Goal: Information Seeking & Learning: Compare options

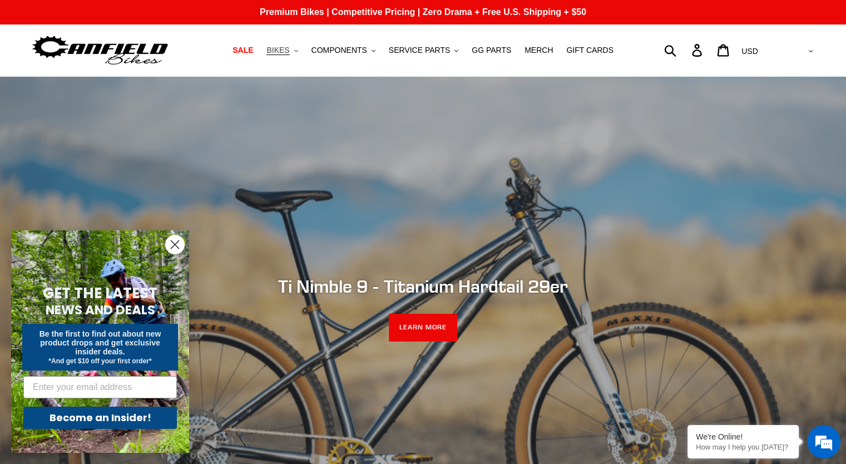
click at [287, 49] on span "BIKES" at bounding box center [277, 50] width 23 height 9
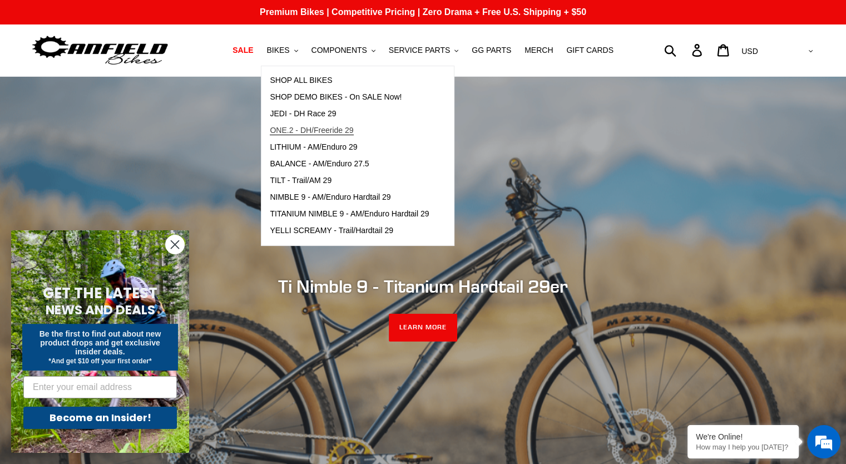
click at [331, 129] on span "ONE.2 - DH/Freeride 29" at bounding box center [311, 130] width 83 height 9
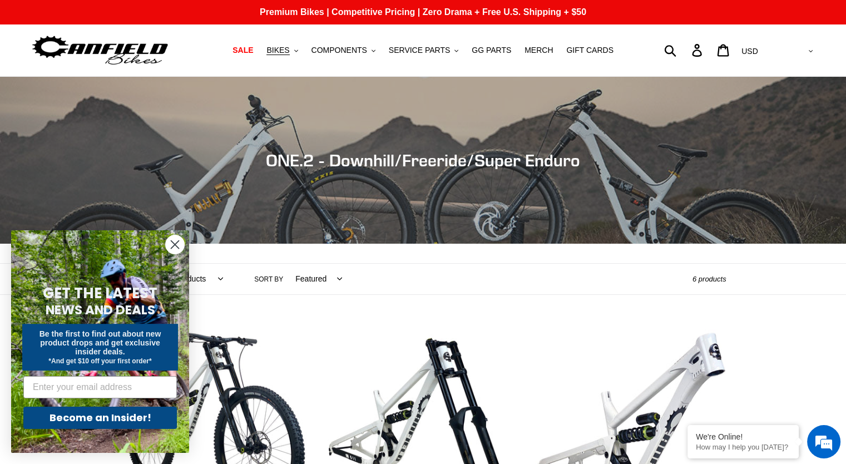
click at [172, 243] on circle "Close dialog" at bounding box center [175, 244] width 18 height 18
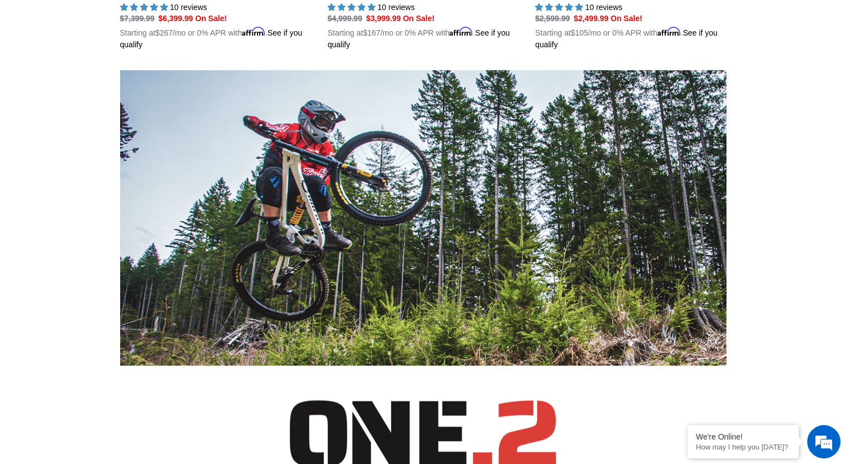
scroll to position [556, 0]
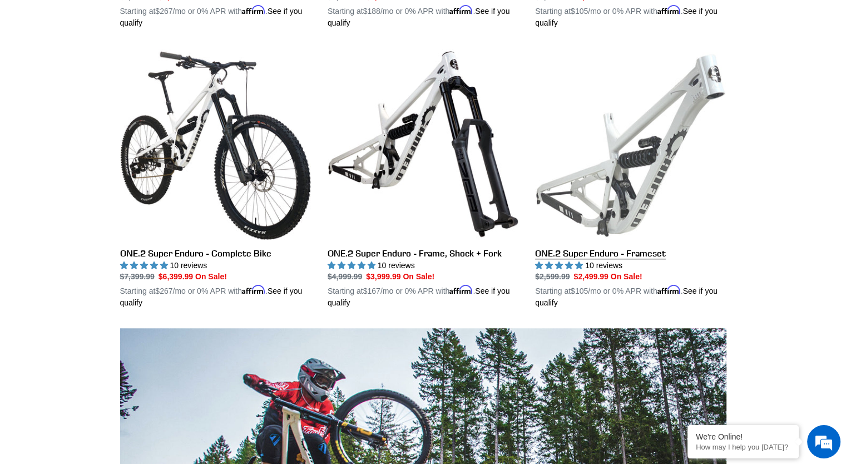
click at [627, 150] on link "ONE.2 Super Enduro - Frameset" at bounding box center [630, 178] width 191 height 260
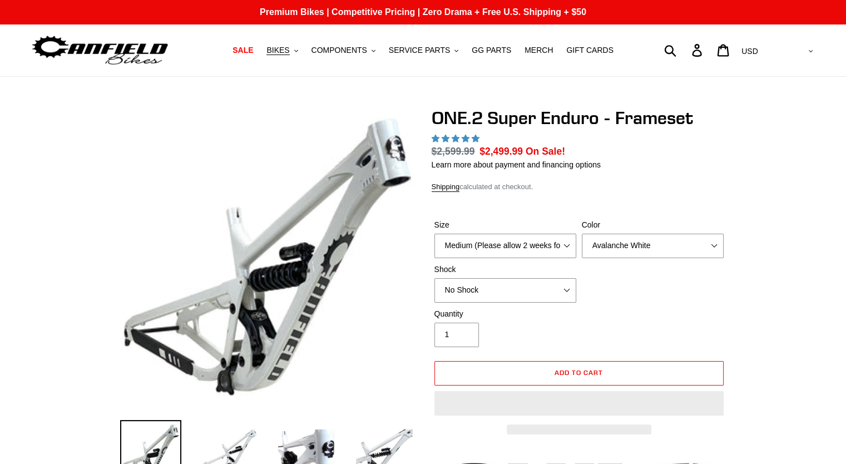
select select "highest-rating"
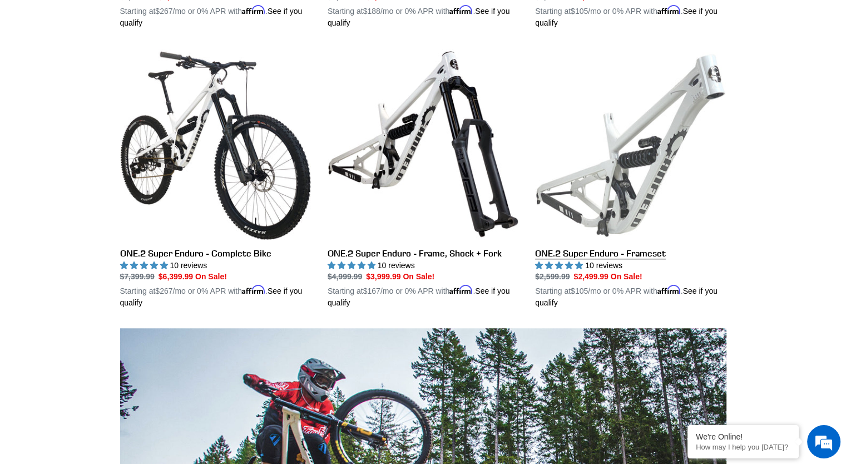
click at [681, 158] on link "ONE.2 Super Enduro - Frameset" at bounding box center [630, 178] width 191 height 260
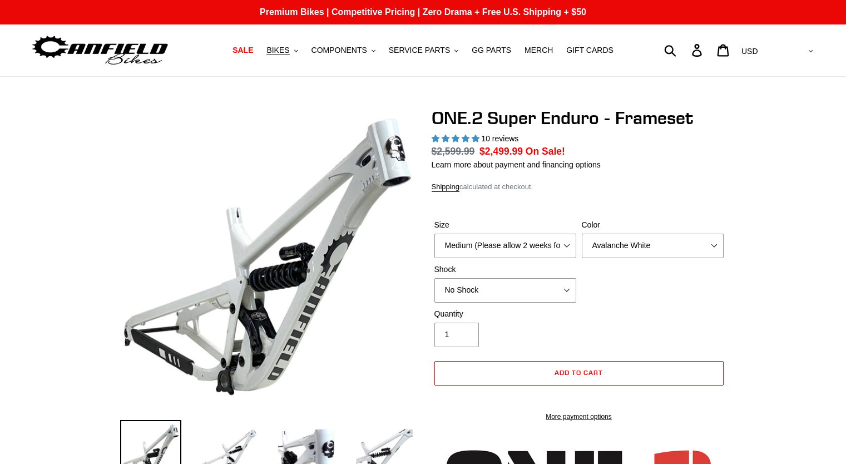
select select "highest-rating"
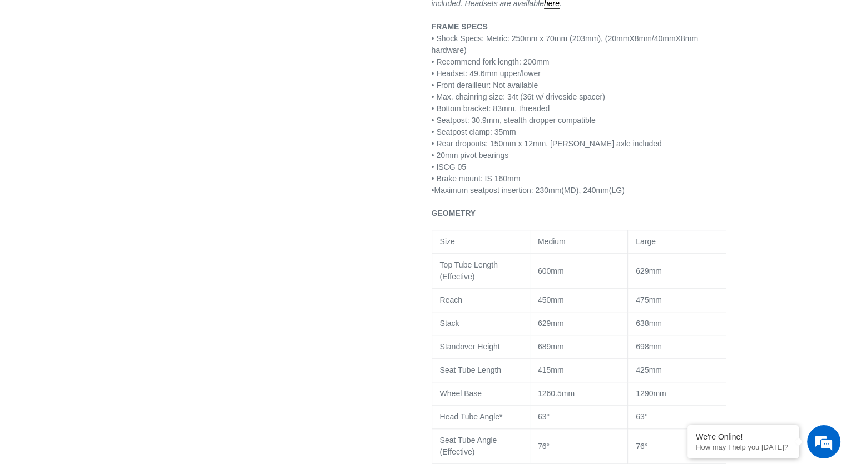
scroll to position [1001, 0]
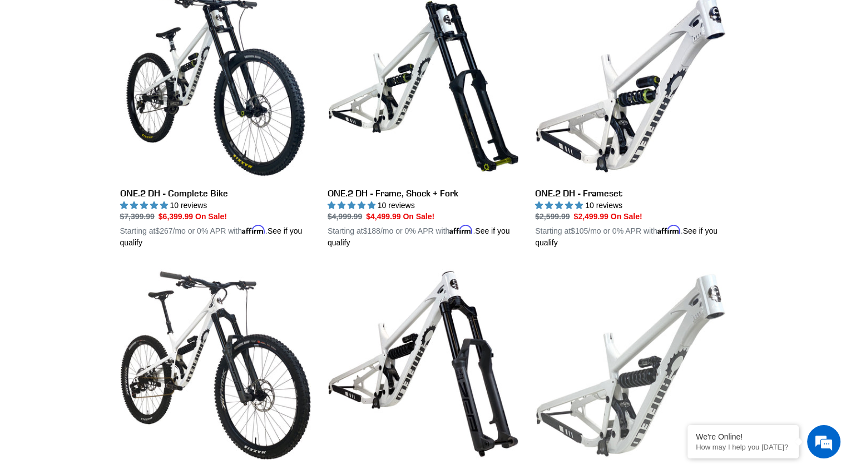
scroll to position [334, 0]
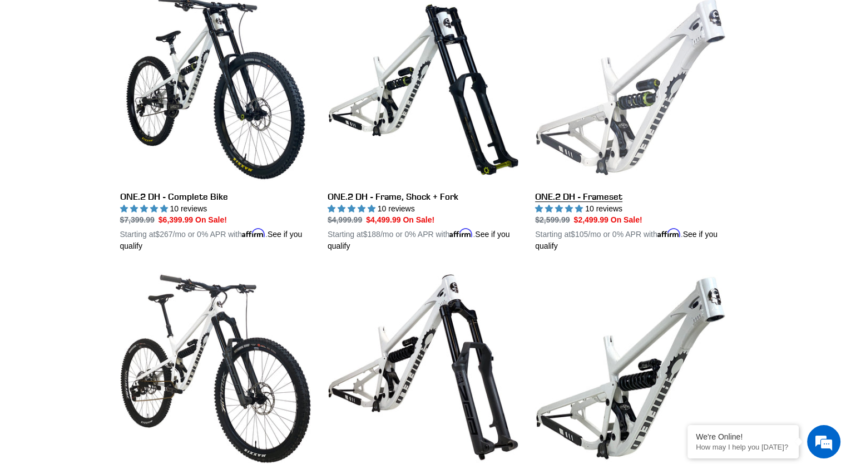
click at [662, 138] on link "ONE.2 DH - Frameset" at bounding box center [630, 122] width 191 height 260
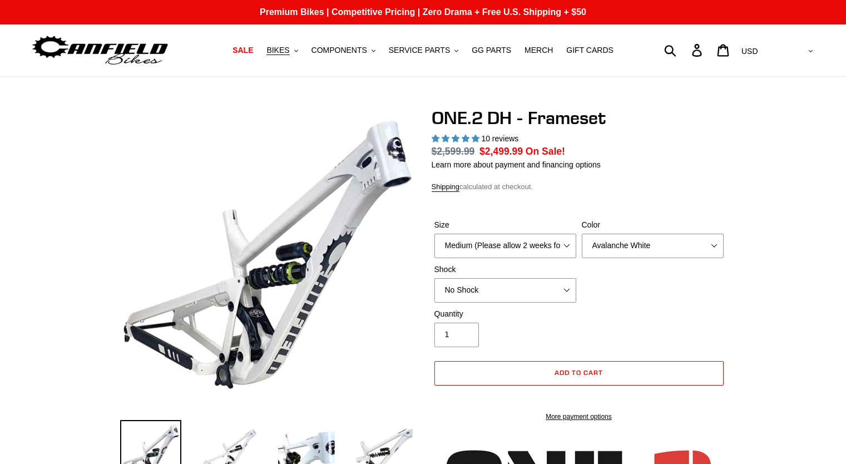
select select "highest-rating"
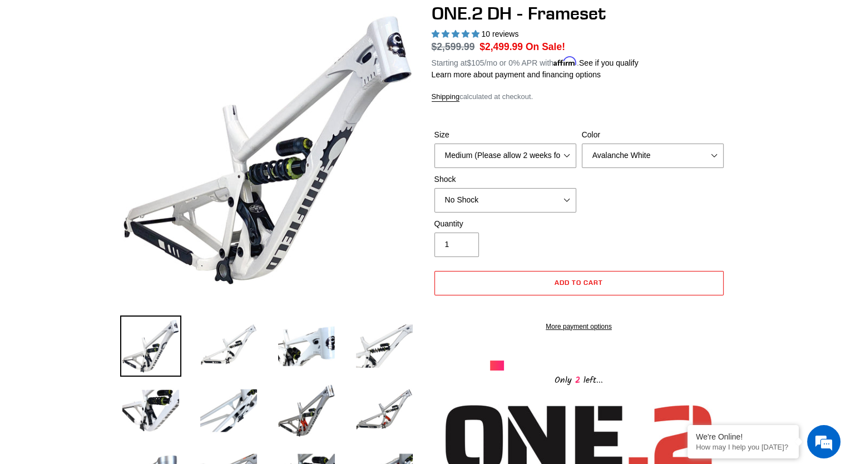
scroll to position [111, 0]
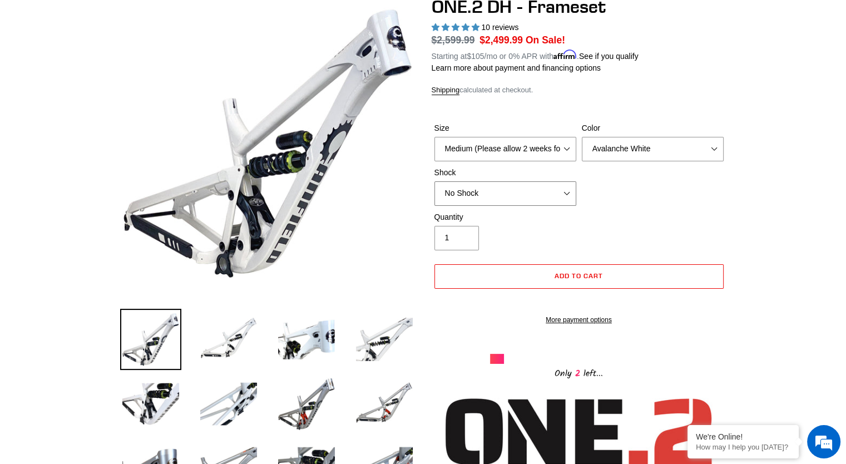
click at [533, 191] on select "No Shock Fox DHX2 Coil RockShox Vivid Coil EXT Storia LOK V3 (Custom Order)" at bounding box center [505, 193] width 142 height 24
click at [434, 181] on select "No Shock Fox DHX2 Coil RockShox Vivid Coil EXT Storia LOK V3 (Custom Order)" at bounding box center [505, 193] width 142 height 24
click at [512, 190] on select "No Shock Fox DHX2 Coil RockShox Vivid Coil EXT Storia LOK V3 (Custom Order)" at bounding box center [505, 193] width 142 height 24
click at [434, 181] on select "No Shock Fox DHX2 Coil RockShox Vivid Coil EXT Storia LOK V3 (Custom Order)" at bounding box center [505, 193] width 142 height 24
click at [517, 192] on select "No Shock Fox DHX2 Coil RockShox Vivid Coil EXT Storia LOK V3 (Custom Order)" at bounding box center [505, 193] width 142 height 24
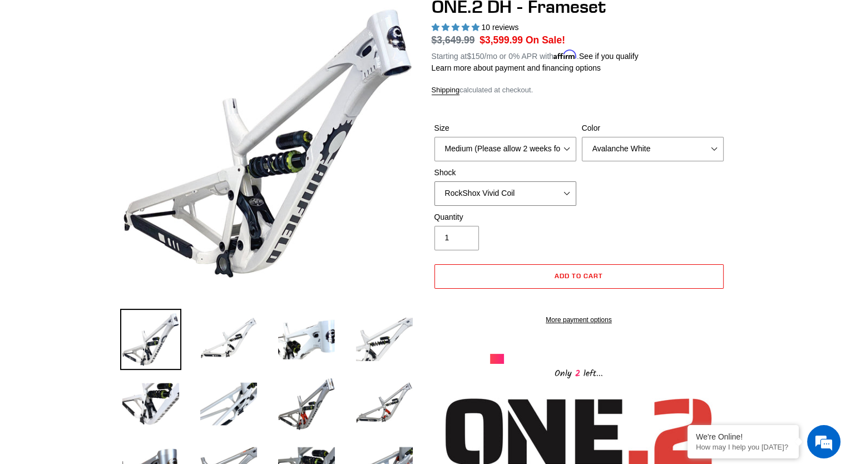
click at [434, 181] on select "No Shock Fox DHX2 Coil RockShox Vivid Coil EXT Storia LOK V3 (Custom Order)" at bounding box center [505, 193] width 142 height 24
click at [512, 187] on select "No Shock Fox DHX2 Coil RockShox Vivid Coil EXT Storia LOK V3 (Custom Order)" at bounding box center [505, 193] width 142 height 24
select select "Fox DHX2 Coil"
click at [434, 181] on select "No Shock Fox DHX2 Coil RockShox Vivid Coil EXT Storia LOK V3 (Custom Order)" at bounding box center [505, 193] width 142 height 24
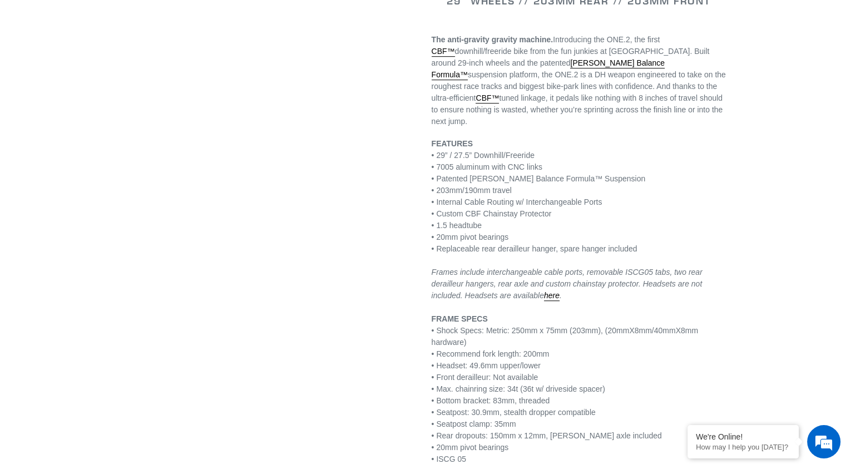
scroll to position [667, 0]
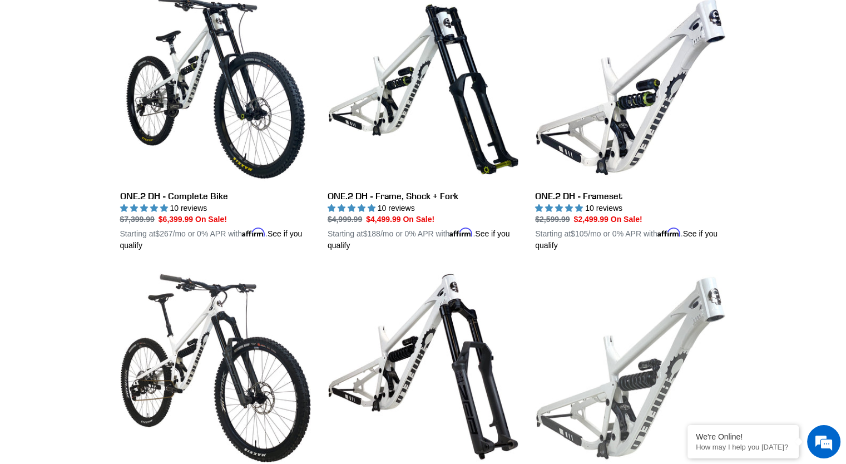
click at [670, 344] on link "ONE.2 Super Enduro - Frameset" at bounding box center [630, 401] width 191 height 260
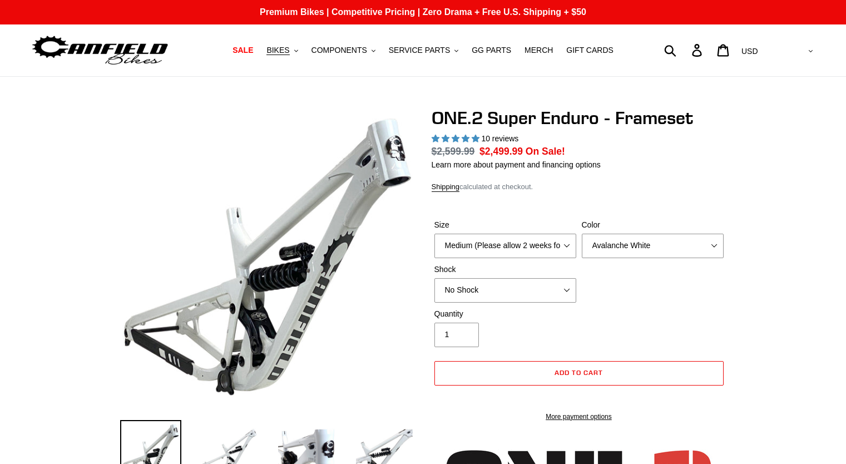
select select "highest-rating"
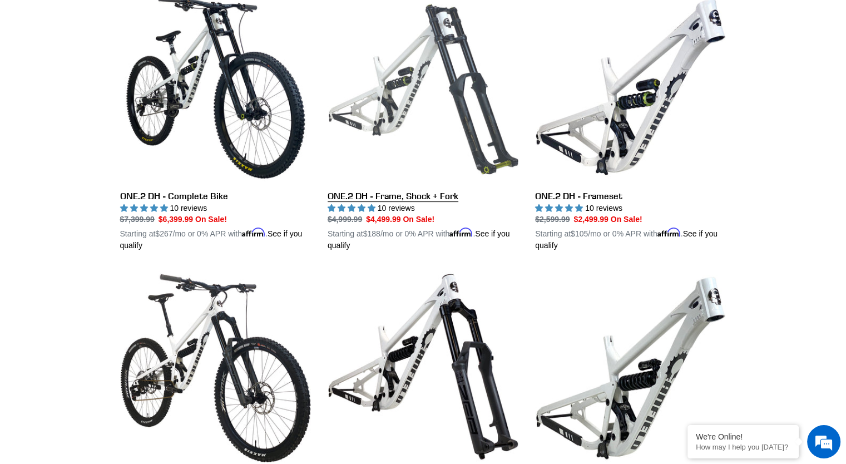
click at [447, 128] on link "ONE.2 DH - Frame, Shock + Fork" at bounding box center [422, 122] width 191 height 260
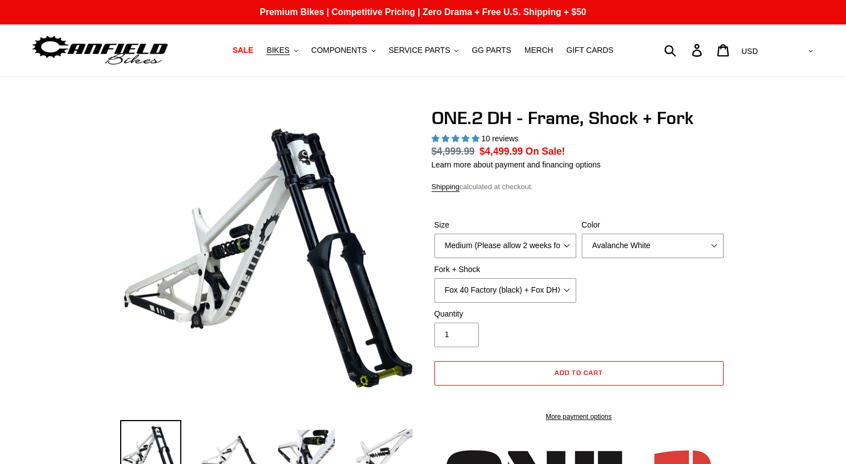
select select "highest-rating"
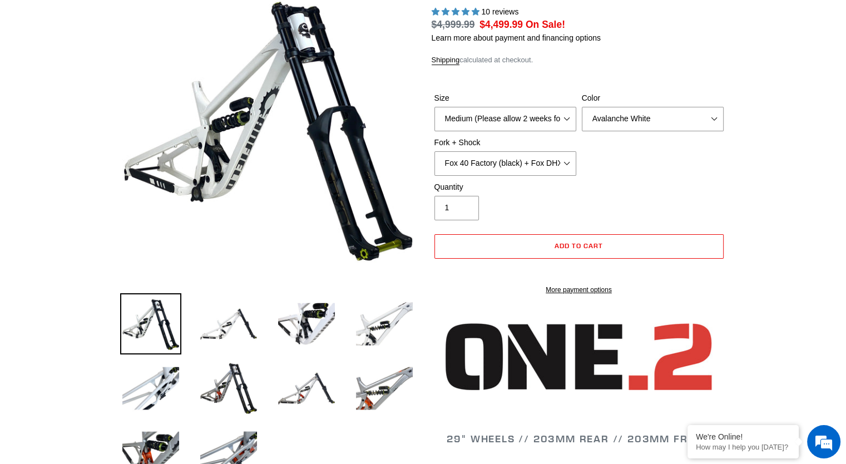
scroll to position [222, 0]
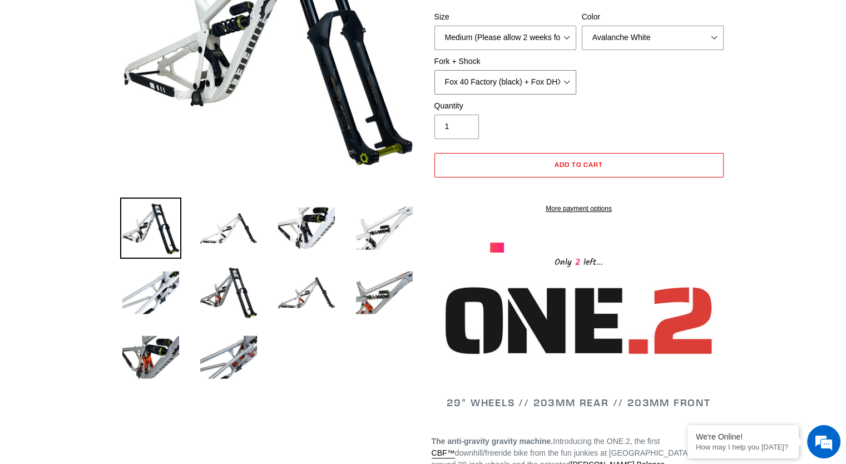
click at [508, 85] on select "Fox 40 Factory (black) + Fox DHX2 250x75 Fox 40 Factory (orange) + Fox DHX2 250…" at bounding box center [505, 82] width 142 height 24
select select "Fox 40 Factory (orange) + Fox DHX2 250x75"
click at [434, 70] on select "Fox 40 Factory (black) + Fox DHX2 250x75 Fox 40 Factory (orange) + Fox DHX2 250…" at bounding box center [505, 82] width 142 height 24
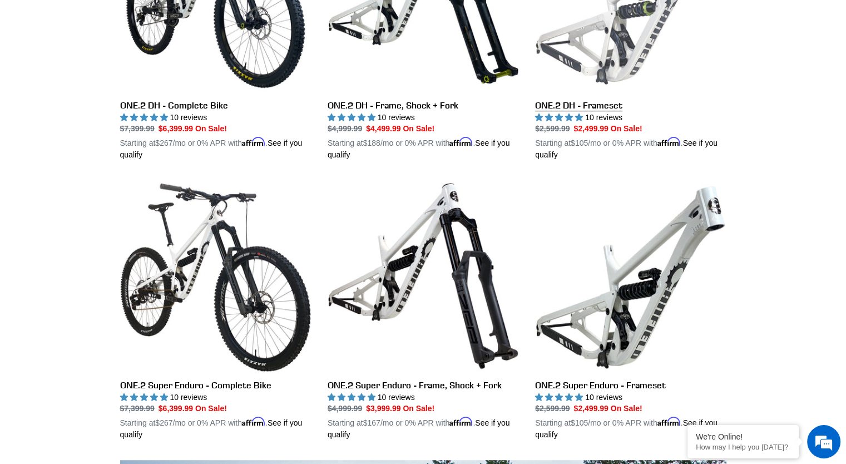
scroll to position [500, 0]
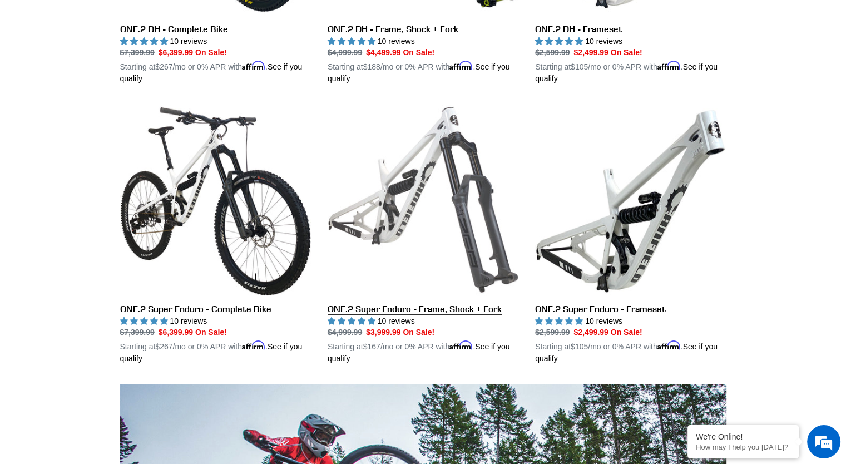
click at [424, 200] on link "ONE.2 Super Enduro - Frame, Shock + Fork" at bounding box center [422, 234] width 191 height 260
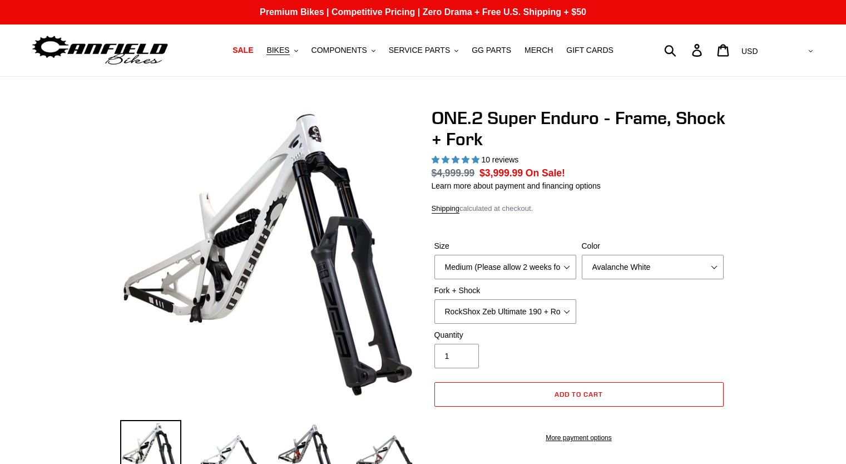
select select "highest-rating"
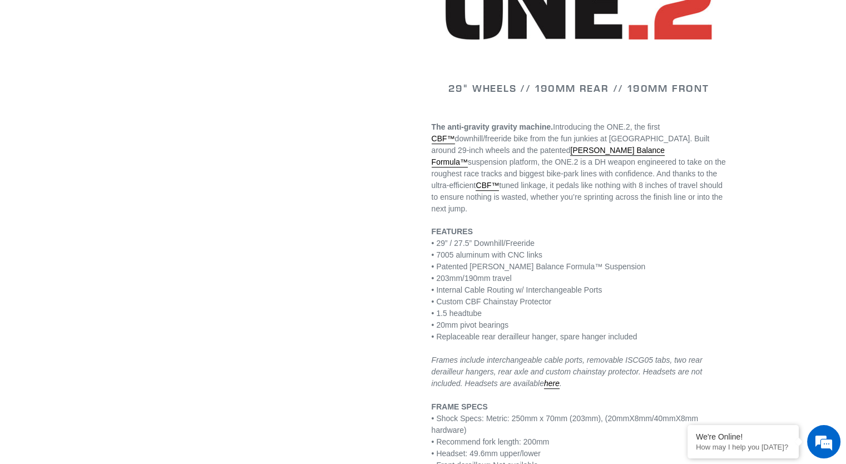
scroll to position [667, 0]
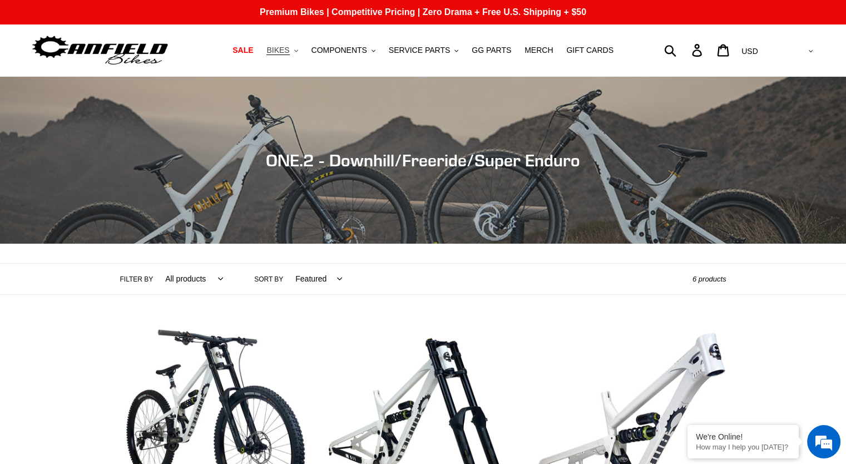
click at [289, 52] on span "BIKES" at bounding box center [277, 50] width 23 height 9
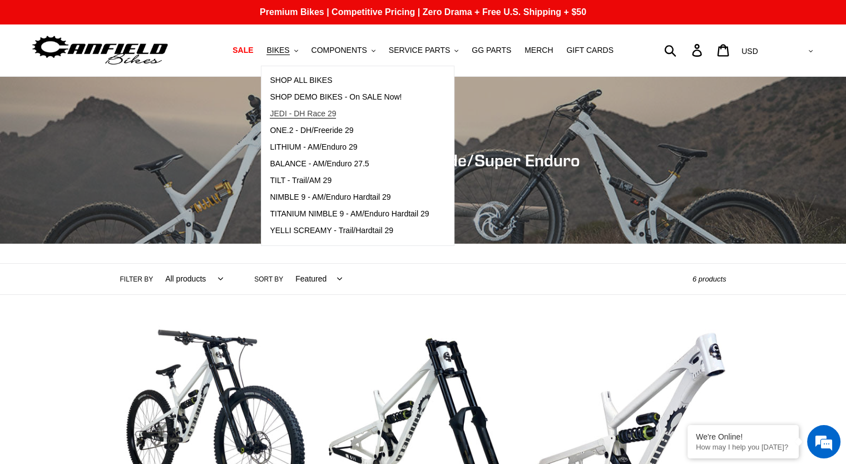
click at [330, 111] on span "JEDI - DH Race 29" at bounding box center [303, 113] width 66 height 9
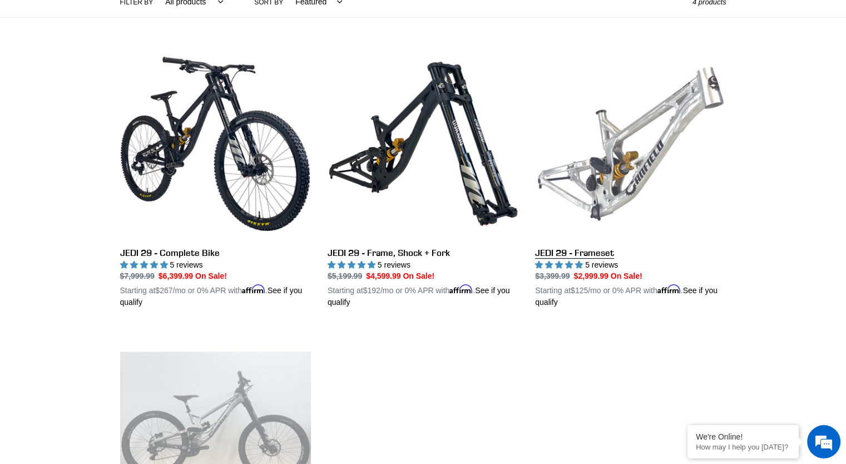
scroll to position [278, 0]
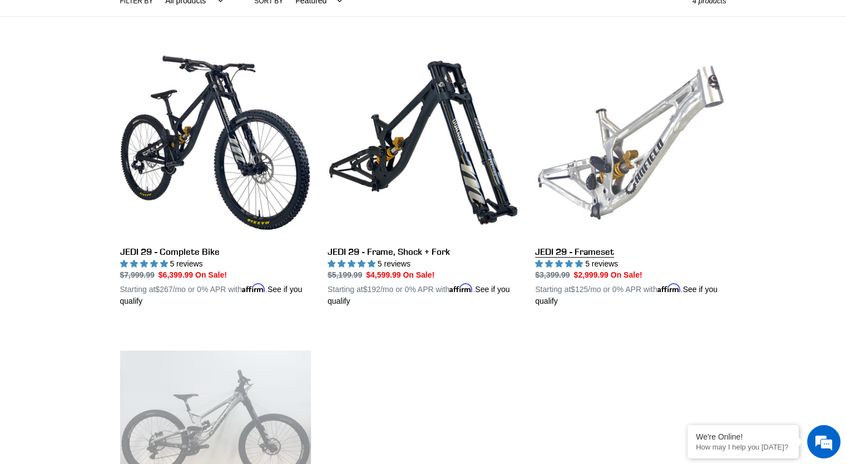
click at [669, 156] on link "JEDI 29 - Frameset" at bounding box center [630, 177] width 191 height 260
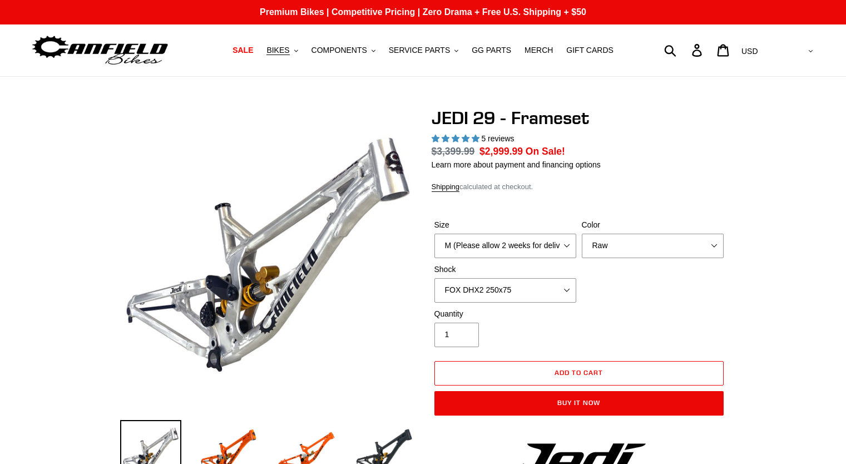
select select "highest-rating"
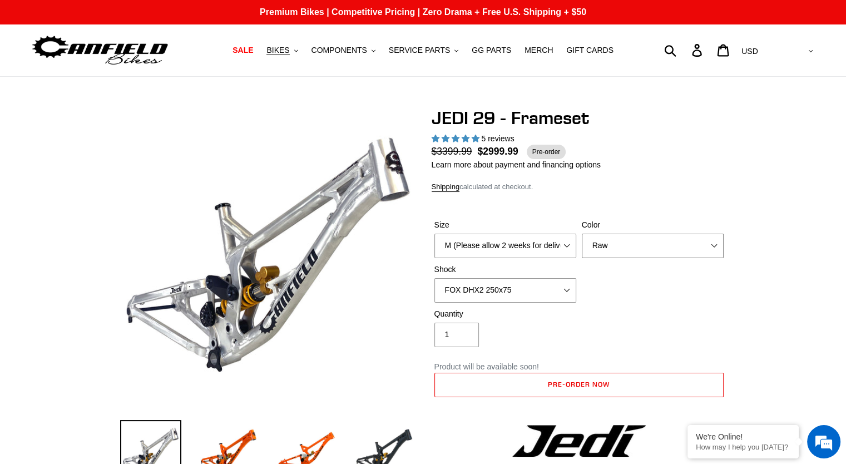
click at [609, 247] on select "Orange Raw Stealth Black" at bounding box center [653, 246] width 142 height 24
click at [582, 234] on select "Orange Raw Stealth Black" at bounding box center [653, 246] width 142 height 24
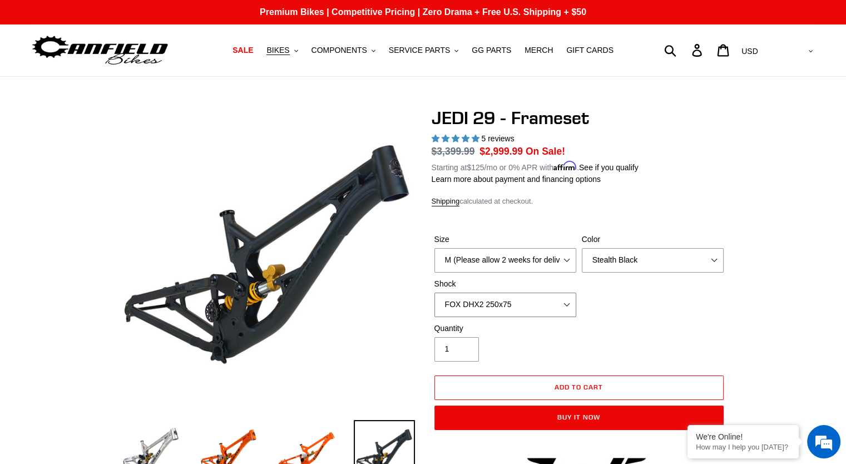
click at [498, 299] on select "No Shock FOX DHX2 250x75 RockShox Vivid Ultimate DH 250x75 EXT e-Storia LOX V3" at bounding box center [505, 304] width 142 height 24
click at [434, 292] on select "No Shock FOX DHX2 250x75 RockShox Vivid Ultimate DH 250x75 EXT e-Storia LOX V3" at bounding box center [505, 304] width 142 height 24
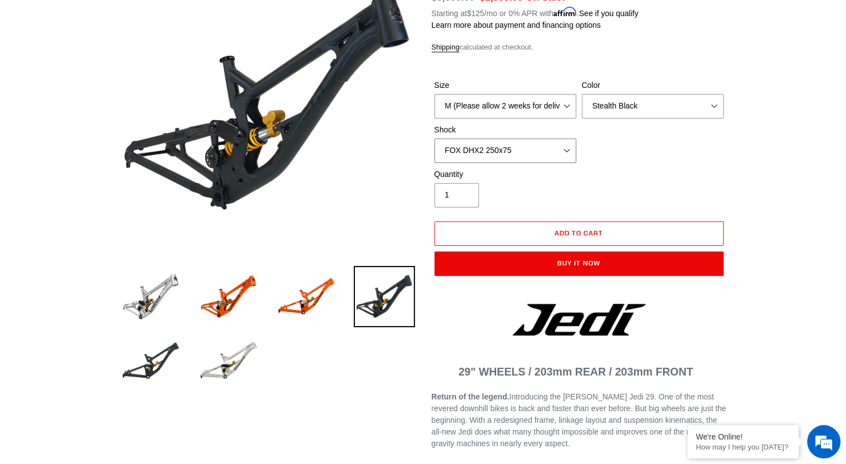
scroll to position [167, 0]
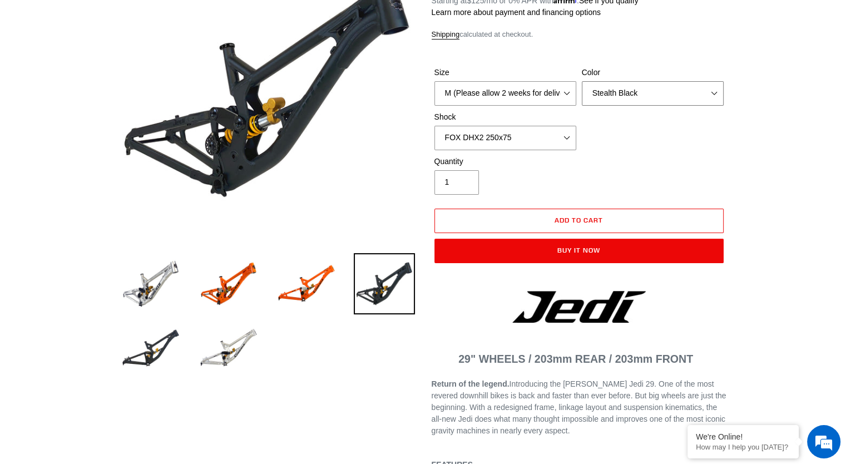
click at [618, 96] on select "Orange Raw Stealth Black" at bounding box center [653, 93] width 142 height 24
select select "Orange"
click at [582, 81] on select "Orange Raw Stealth Black" at bounding box center [653, 93] width 142 height 24
